Goal: Find specific page/section: Find specific page/section

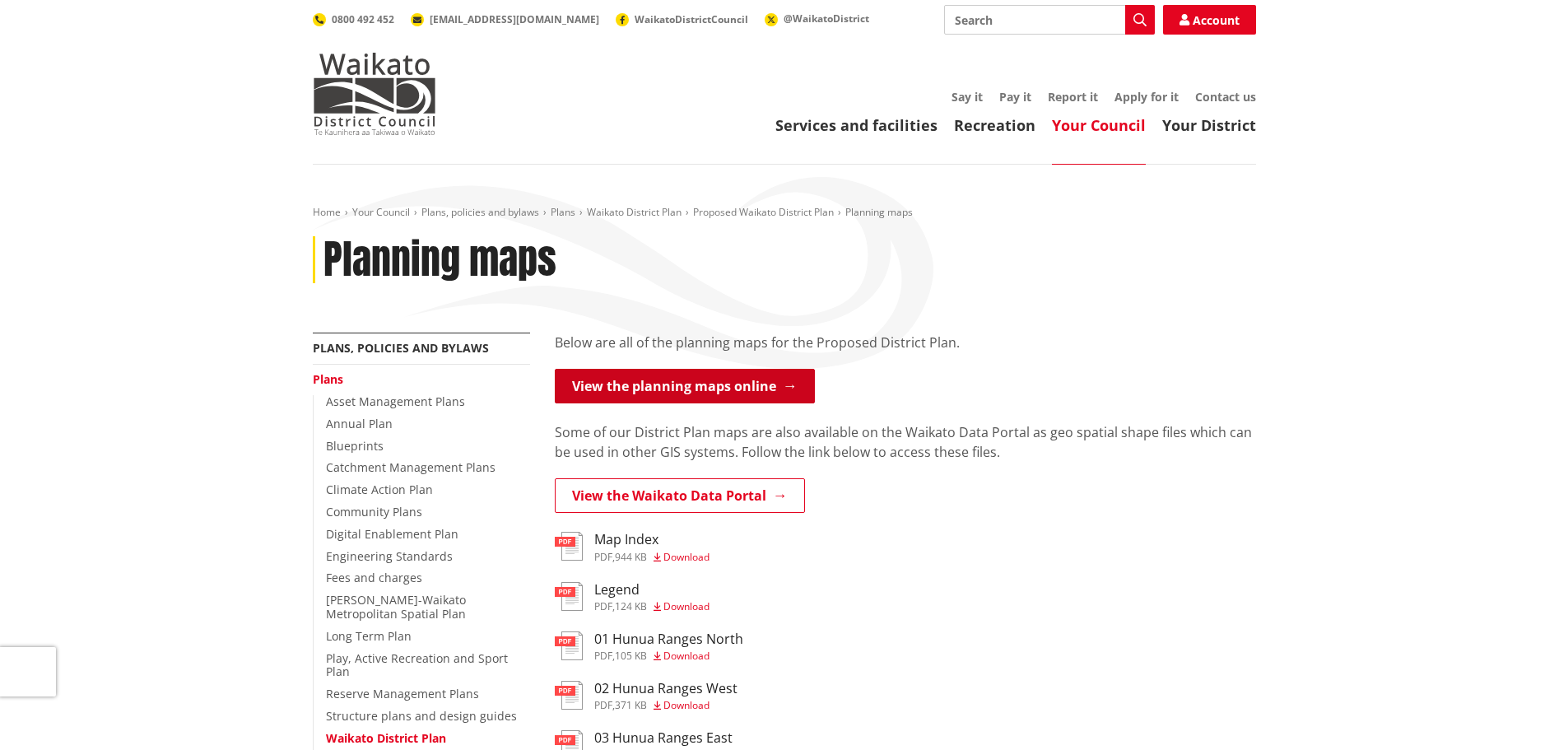
click at [783, 389] on link "View the planning maps online" at bounding box center [685, 385] width 261 height 34
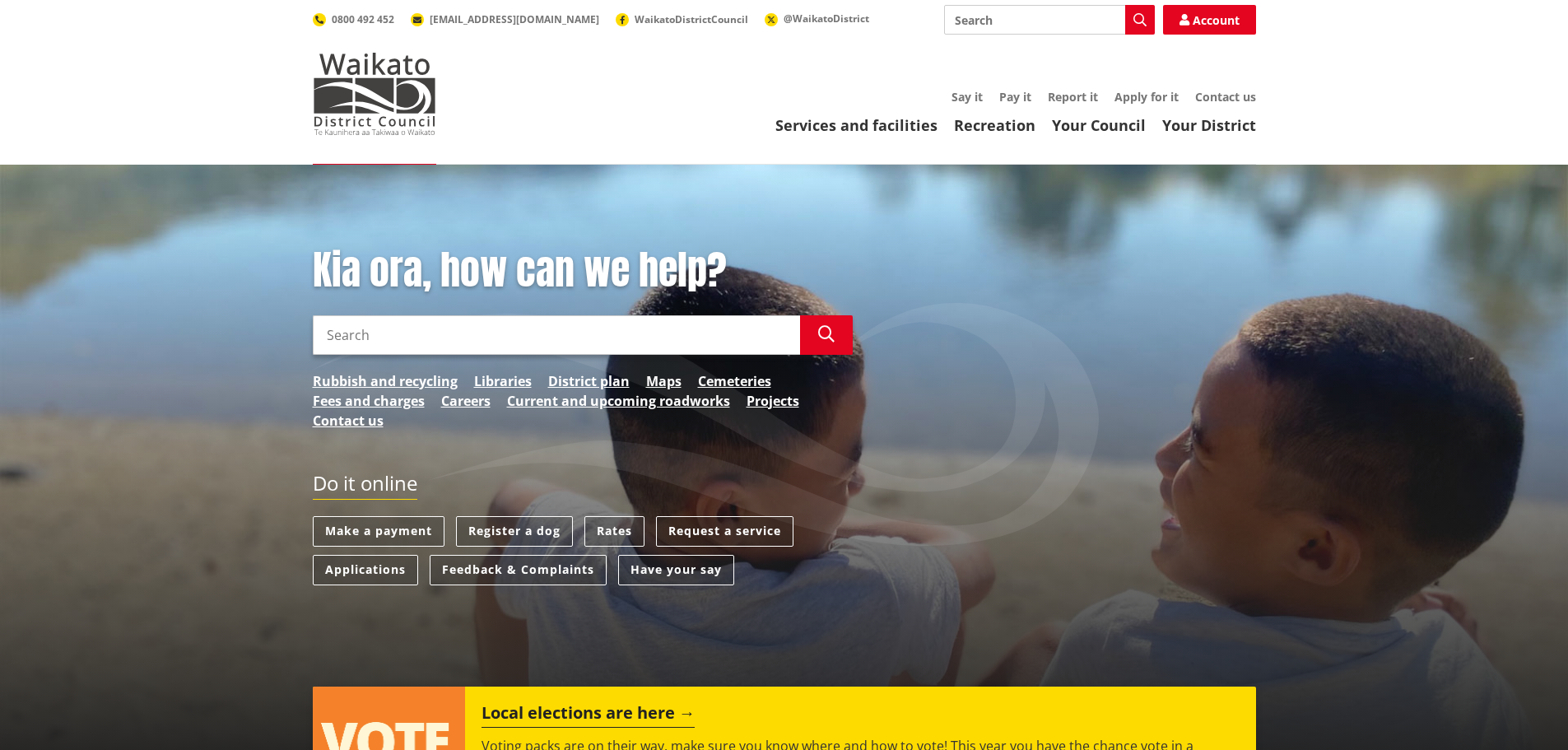
click at [382, 327] on input "Search" at bounding box center [557, 335] width 488 height 40
click at [1025, 30] on input "Search" at bounding box center [1050, 20] width 211 height 29
type input "120 heddon road"
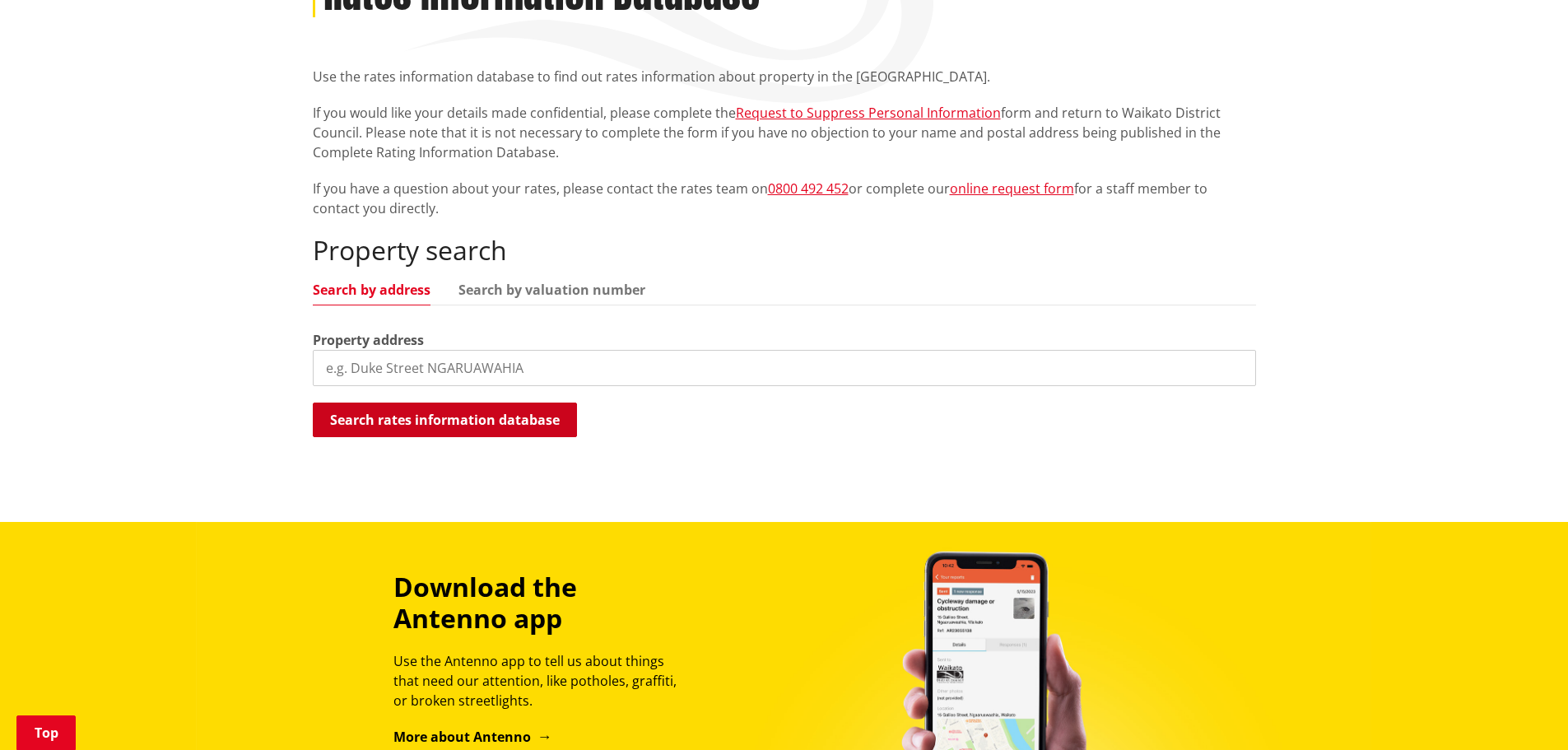
scroll to position [330, 0]
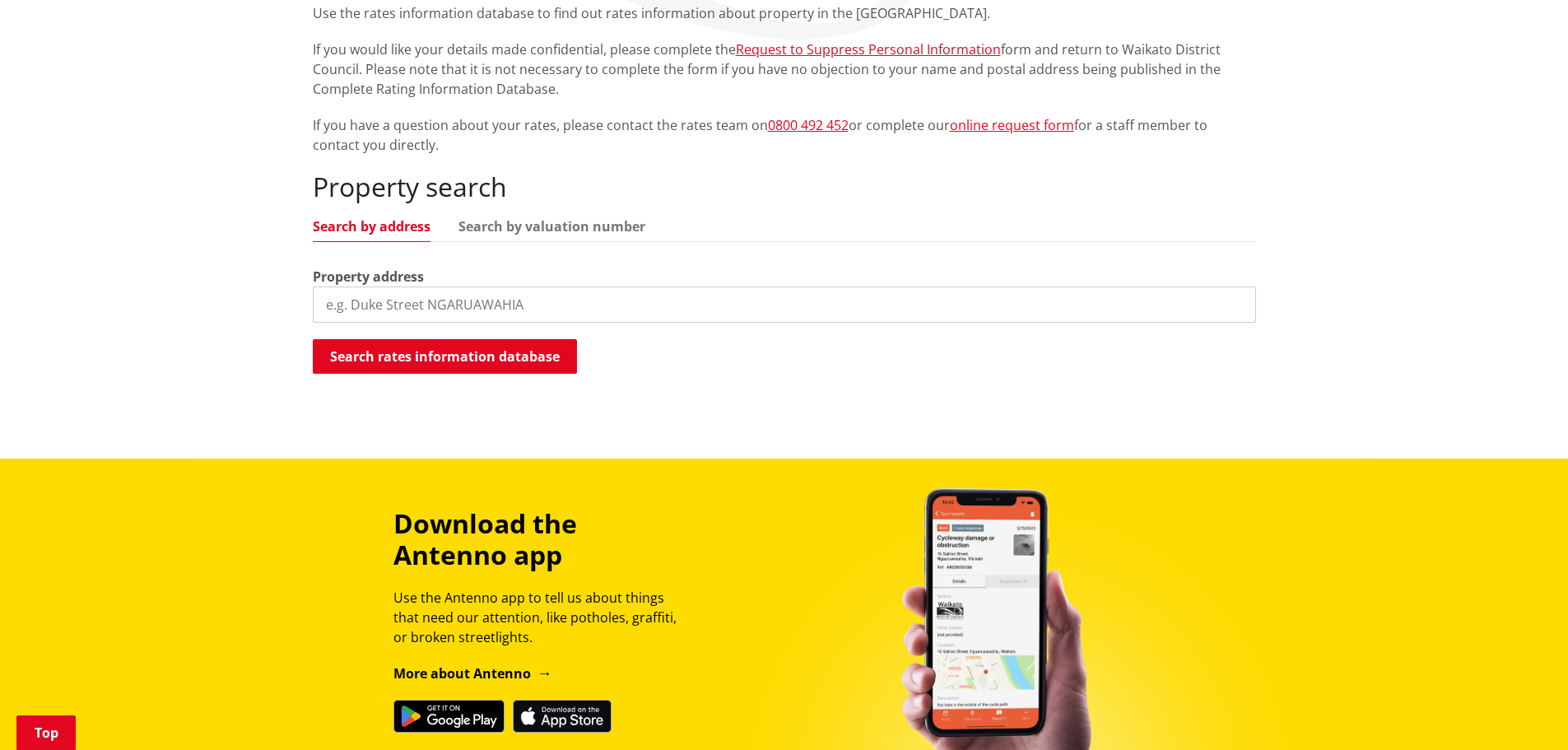
click at [426, 303] on input "search" at bounding box center [784, 304] width 944 height 36
type input "120 heddon road"
click at [424, 356] on button "Search rates information database" at bounding box center [445, 356] width 264 height 34
